Goal: Find specific page/section: Find specific page/section

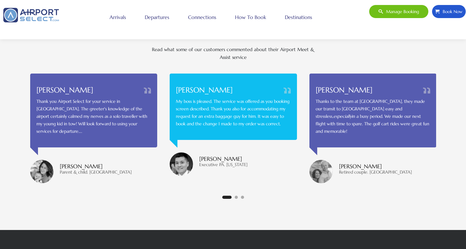
scroll to position [1488, 0]
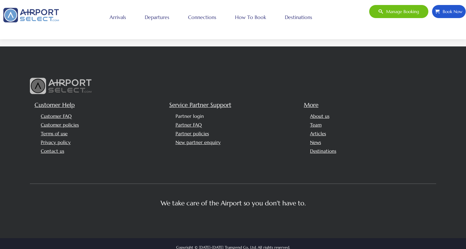
click at [191, 113] on link "Partner login" at bounding box center [190, 116] width 28 height 6
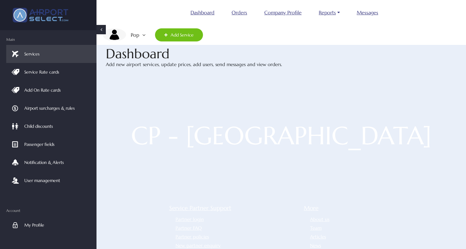
click at [138, 34] on em "Pop" at bounding box center [134, 34] width 16 height 13
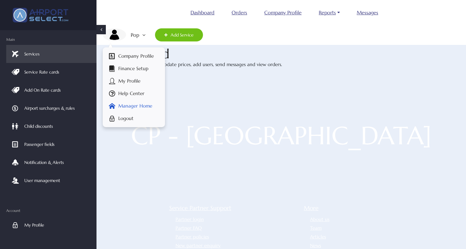
click at [143, 106] on span "Manager Home" at bounding box center [135, 106] width 34 height 12
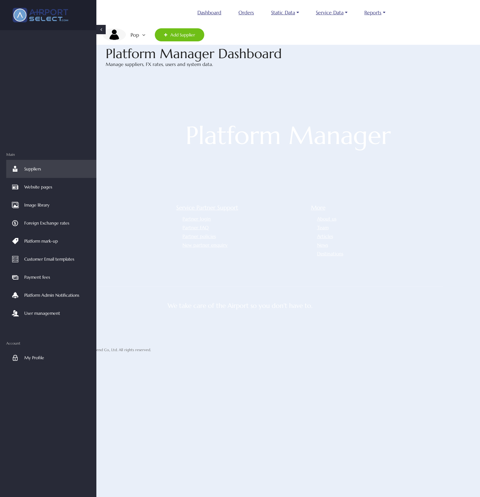
click at [136, 33] on em "Pop" at bounding box center [134, 34] width 16 height 13
click at [141, 53] on span "Switch to supplier" at bounding box center [137, 56] width 39 height 12
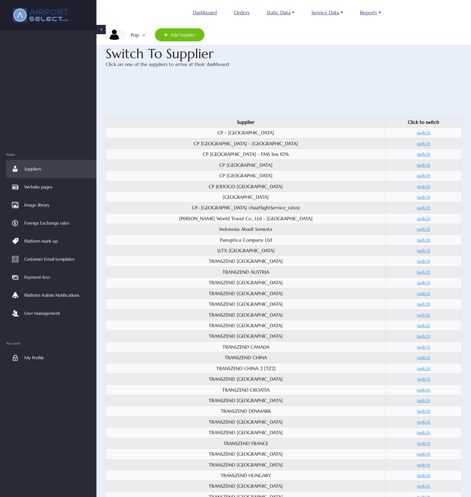
click at [35, 166] on span "Suppliers" at bounding box center [32, 169] width 17 height 18
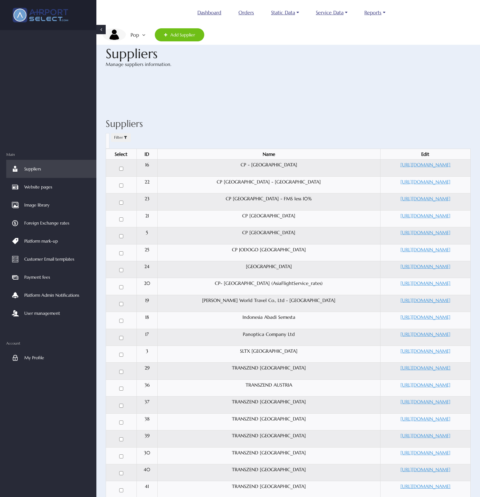
select select
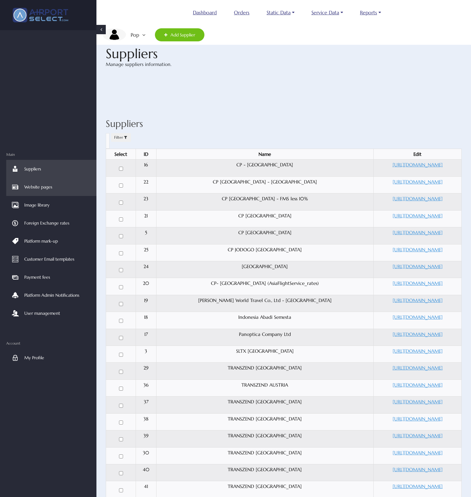
click at [37, 184] on span "Website pages" at bounding box center [38, 187] width 28 height 18
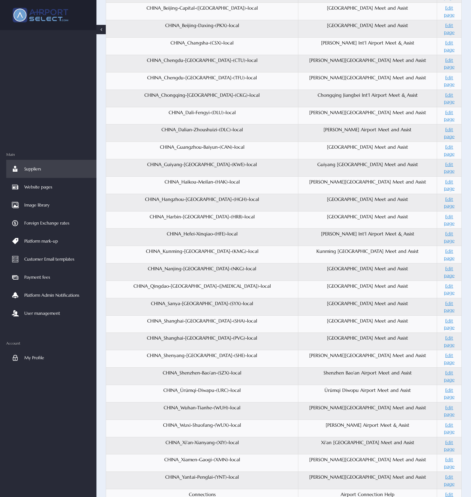
scroll to position [526, 0]
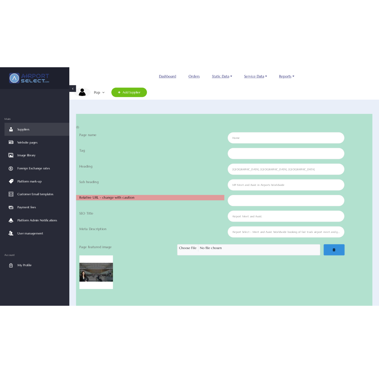
scroll to position [52, 0]
